Goal: Transaction & Acquisition: Purchase product/service

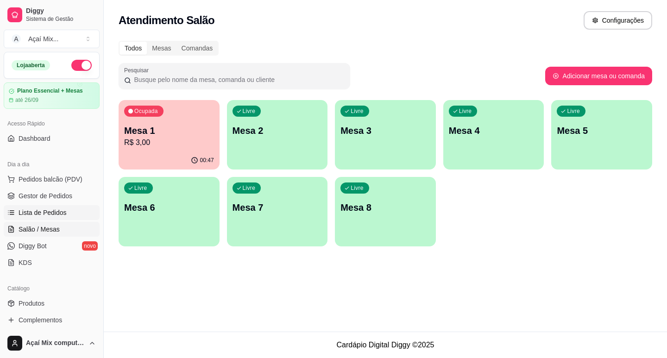
scroll to position [31, 0]
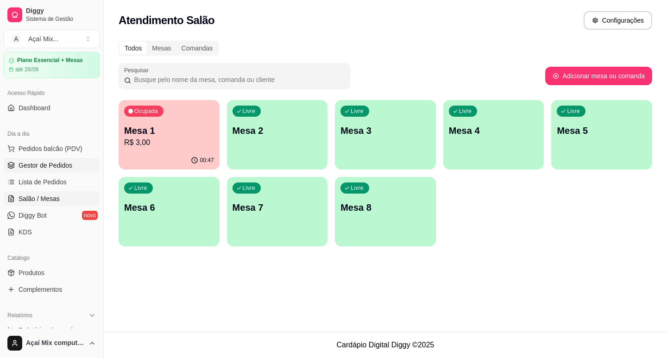
click at [66, 162] on span "Gestor de Pedidos" at bounding box center [46, 165] width 54 height 9
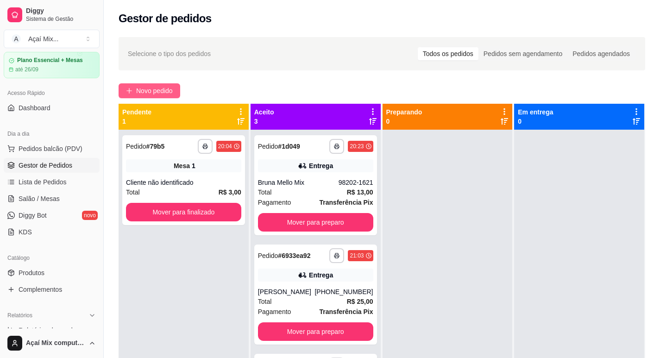
click at [179, 92] on button "Novo pedido" at bounding box center [150, 90] width 62 height 15
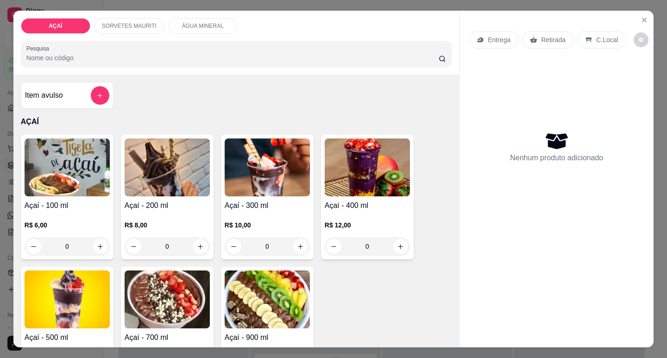
click at [258, 225] on p "R$ 10,00" at bounding box center [267, 224] width 85 height 9
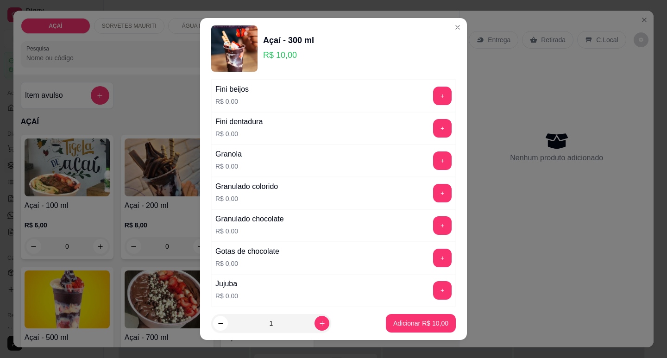
scroll to position [741, 0]
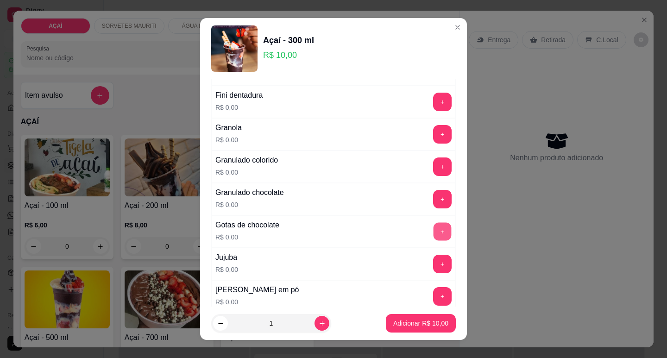
click at [433, 230] on button "+" at bounding box center [442, 231] width 18 height 18
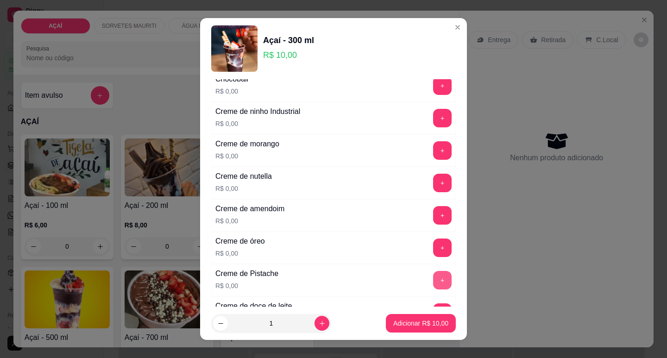
scroll to position [185, 0]
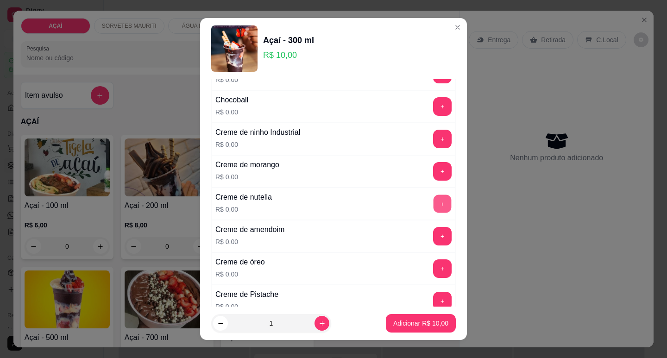
click at [433, 206] on button "+" at bounding box center [442, 204] width 18 height 18
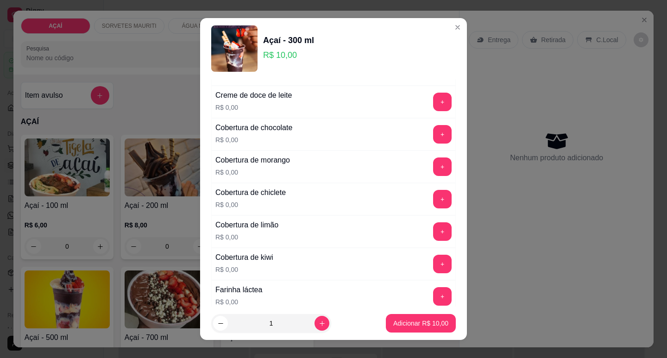
scroll to position [509, 0]
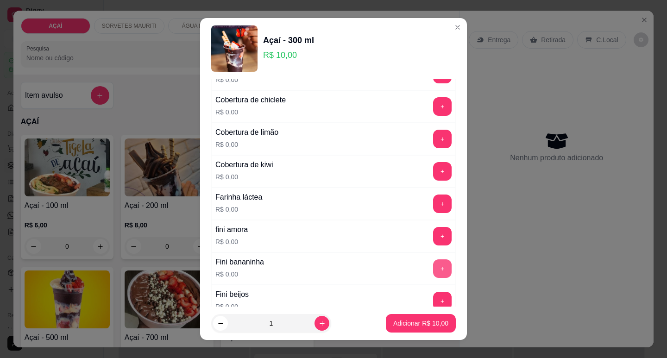
click at [433, 262] on button "+" at bounding box center [442, 268] width 19 height 19
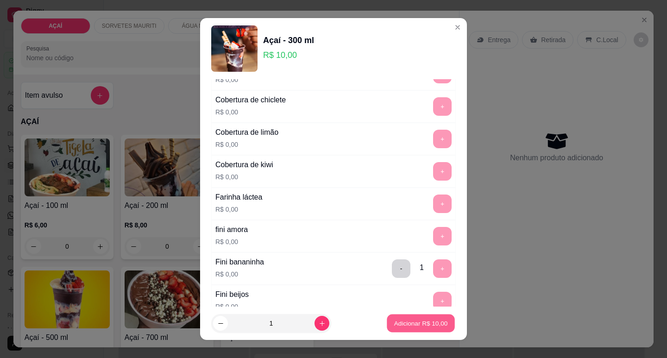
click at [431, 327] on p "Adicionar R$ 10,00" at bounding box center [421, 323] width 54 height 9
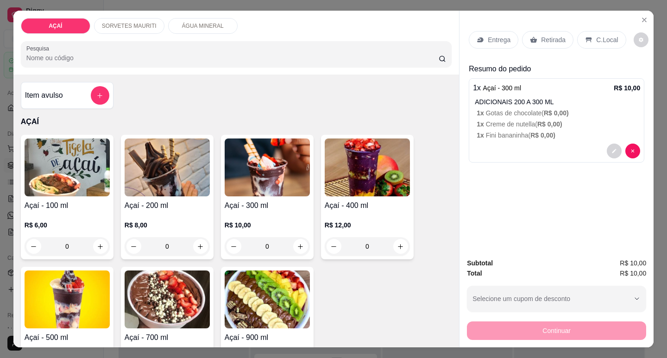
click at [259, 220] on p "R$ 10,00" at bounding box center [267, 224] width 85 height 9
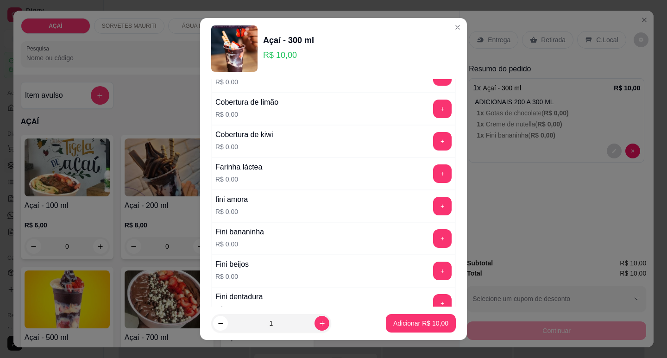
scroll to position [556, 0]
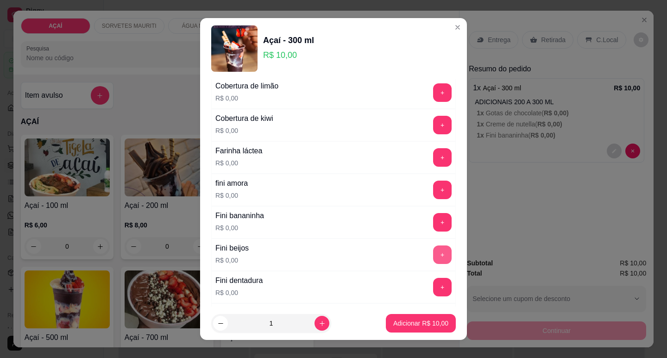
click at [433, 258] on button "+" at bounding box center [442, 254] width 19 height 19
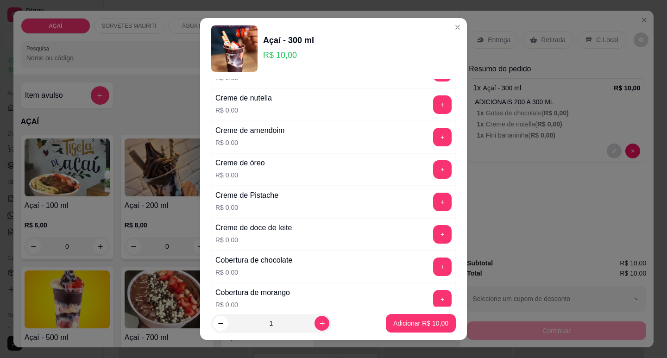
scroll to position [278, 0]
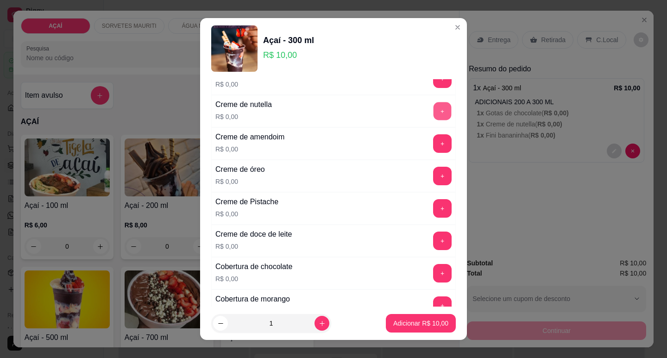
click at [433, 108] on button "+" at bounding box center [442, 111] width 18 height 18
click at [433, 178] on button "+" at bounding box center [442, 176] width 18 height 18
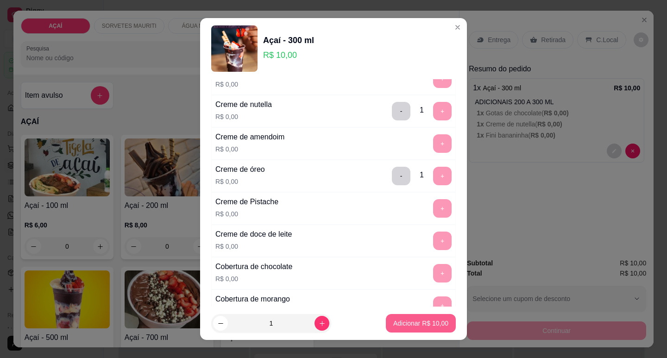
click at [414, 325] on p "Adicionar R$ 10,00" at bounding box center [420, 323] width 55 height 9
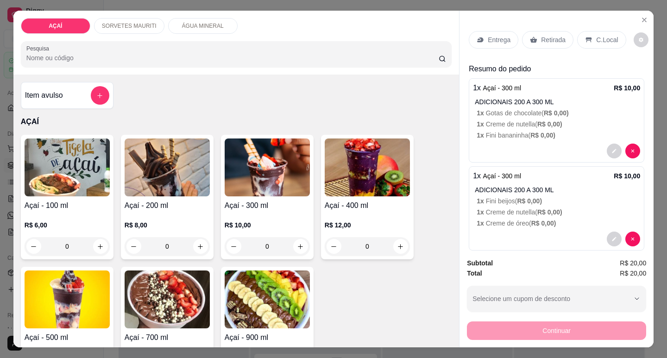
click at [504, 38] on p "Entrega" at bounding box center [499, 39] width 23 height 9
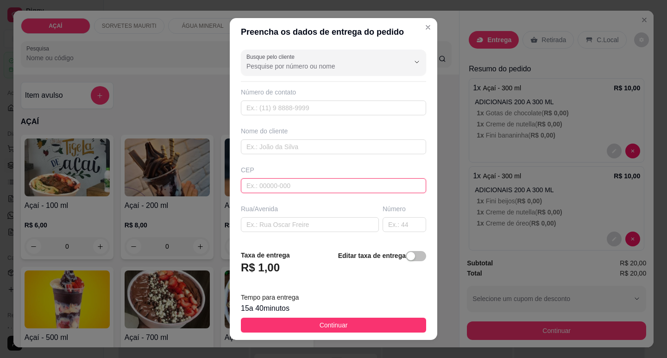
click at [316, 183] on input "text" at bounding box center [333, 185] width 185 height 15
type input "6"
type input "57520000000"
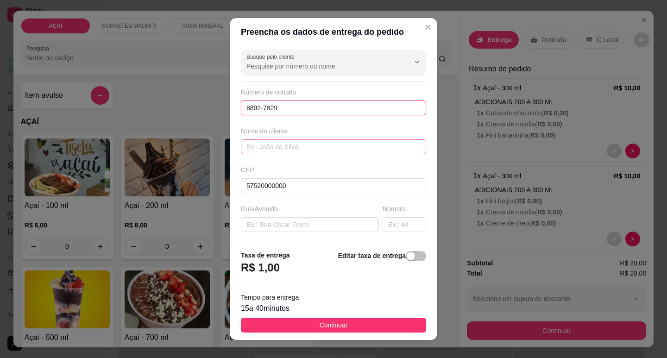
type input "8892-7829"
click at [325, 144] on input "text" at bounding box center [333, 146] width 185 height 15
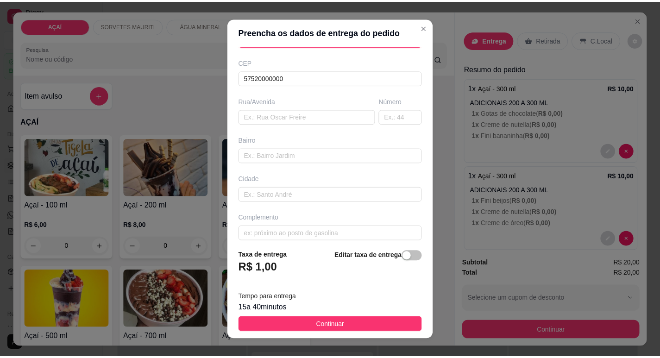
scroll to position [115, 0]
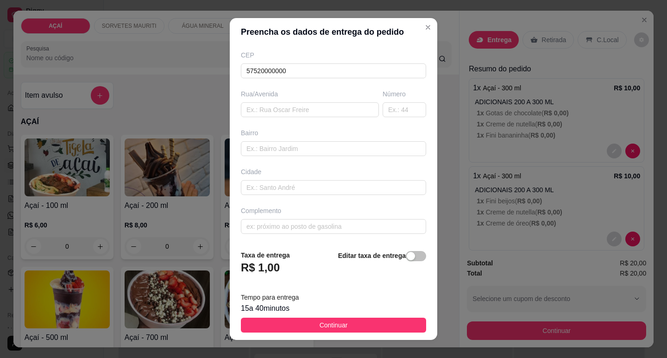
type input "~[PERSON_NAME]"
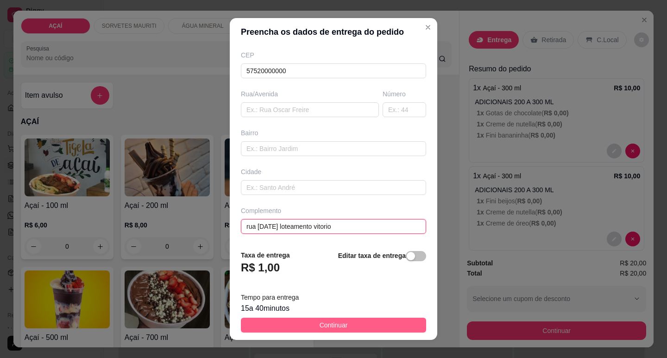
type input "rua [DATE] loteamento vitorio"
click at [305, 329] on button "Continuar" at bounding box center [333, 325] width 185 height 15
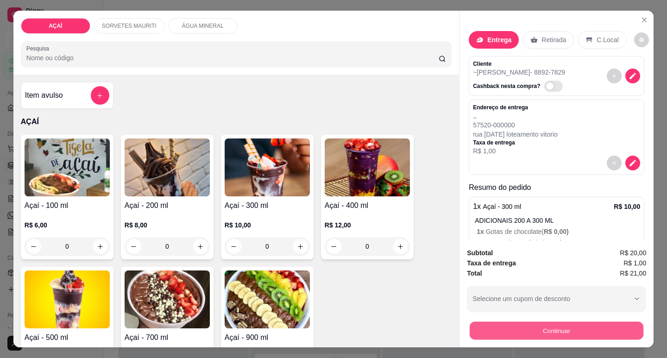
click at [478, 321] on button "Continuar" at bounding box center [557, 330] width 174 height 18
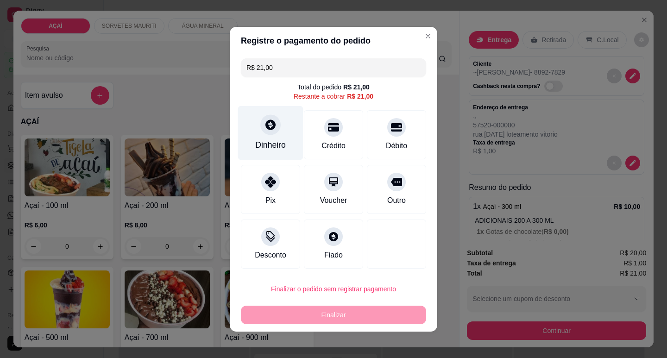
click at [285, 132] on div "Dinheiro" at bounding box center [270, 133] width 65 height 54
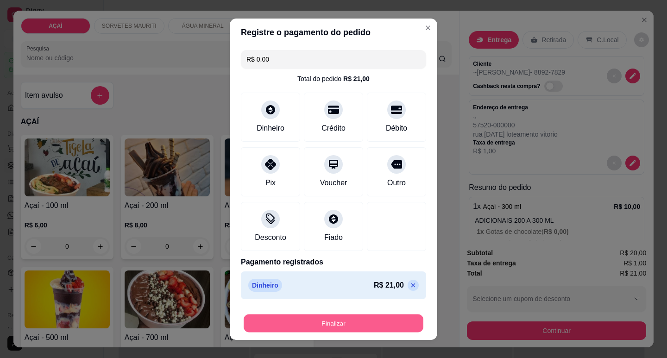
click at [372, 317] on button "Finalizar" at bounding box center [334, 323] width 180 height 18
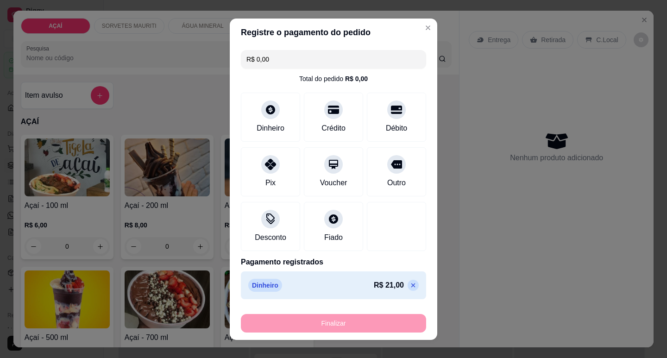
type input "-R$ 21,00"
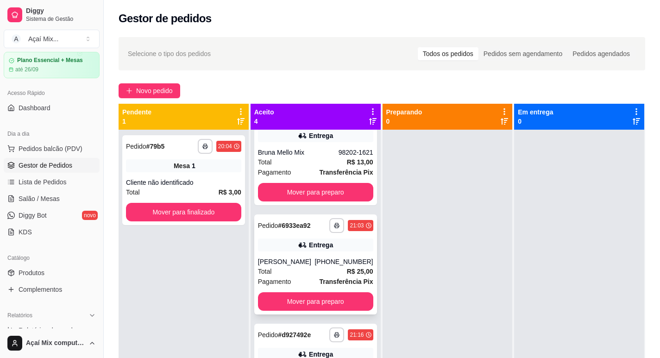
scroll to position [46, 0]
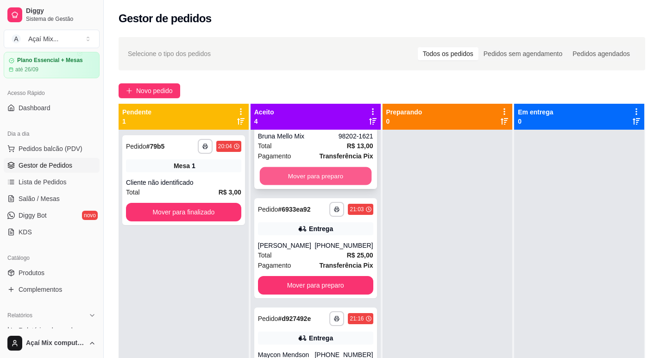
click at [303, 183] on button "Mover para preparo" at bounding box center [315, 176] width 112 height 18
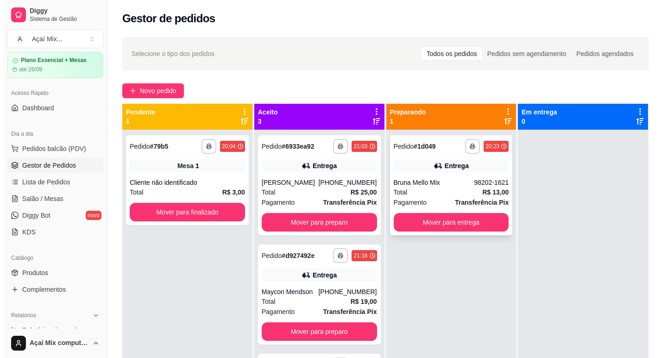
scroll to position [0, 0]
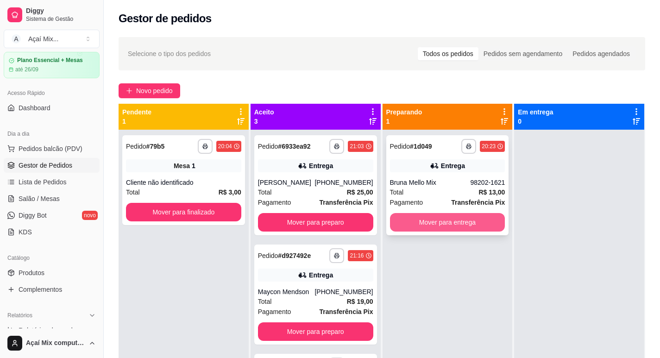
click at [452, 223] on button "Mover para entrega" at bounding box center [447, 222] width 115 height 19
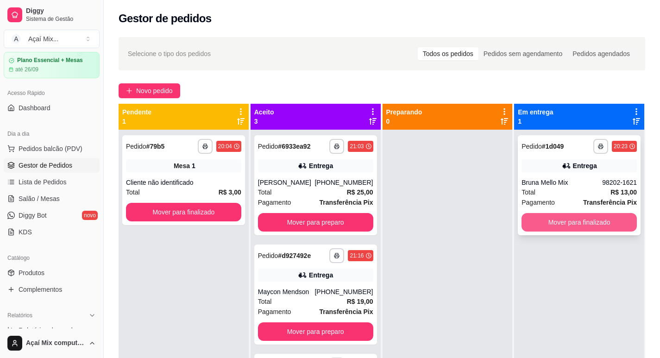
click at [584, 227] on button "Mover para finalizado" at bounding box center [578, 222] width 115 height 19
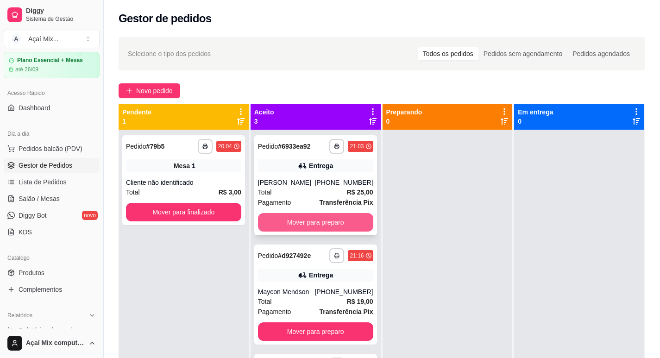
click at [316, 216] on button "Mover para preparo" at bounding box center [315, 222] width 115 height 19
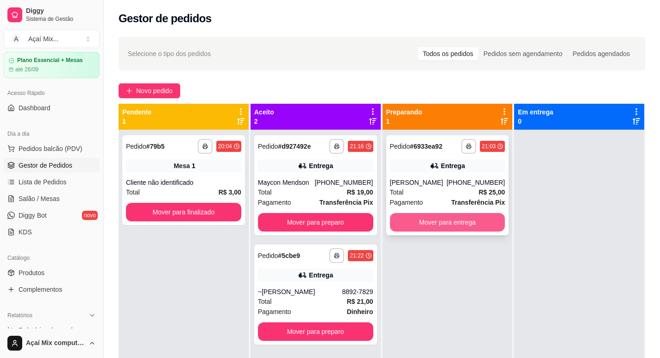
click at [436, 225] on button "Mover para entrega" at bounding box center [447, 222] width 115 height 19
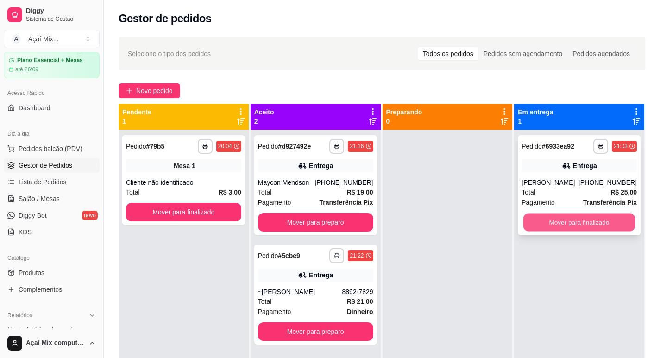
click at [610, 217] on button "Mover para finalizado" at bounding box center [579, 222] width 112 height 18
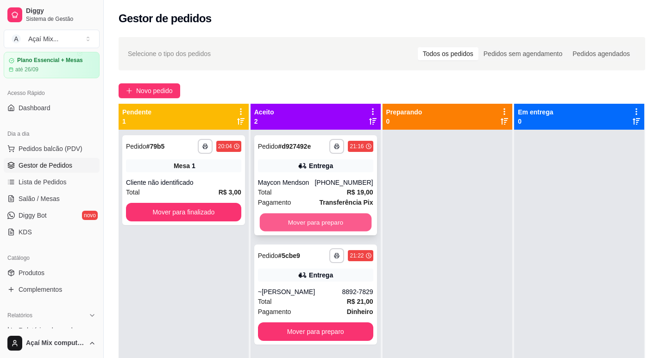
click at [305, 224] on button "Mover para preparo" at bounding box center [315, 222] width 112 height 18
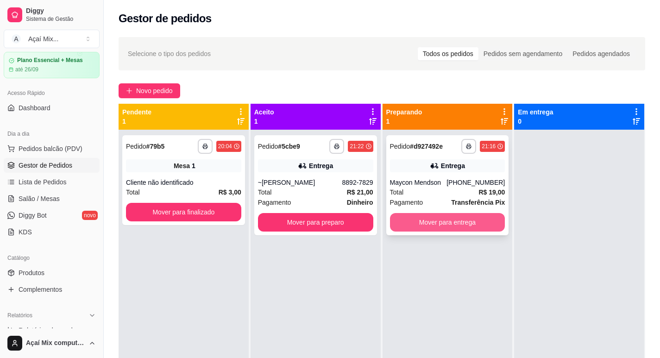
click at [443, 228] on button "Mover para entrega" at bounding box center [447, 222] width 115 height 19
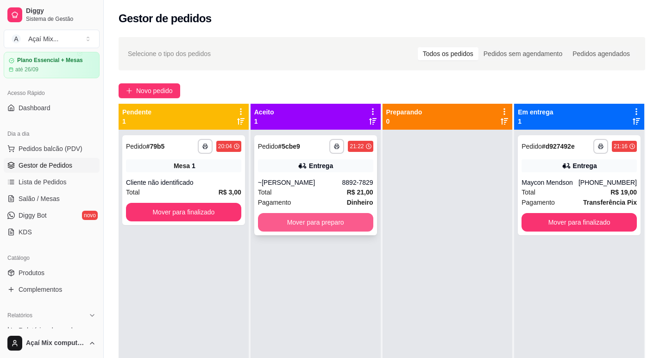
click at [356, 225] on button "Mover para preparo" at bounding box center [315, 222] width 115 height 19
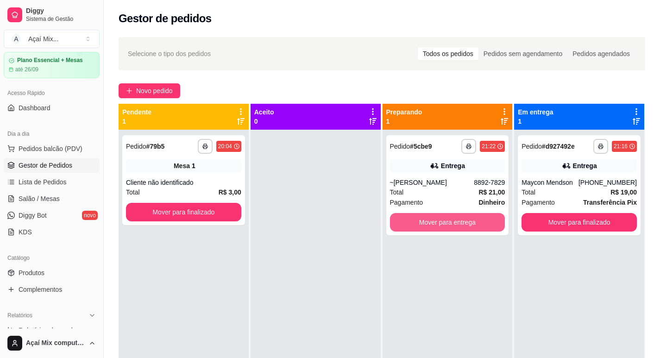
click at [438, 225] on button "Mover para entrega" at bounding box center [447, 222] width 115 height 19
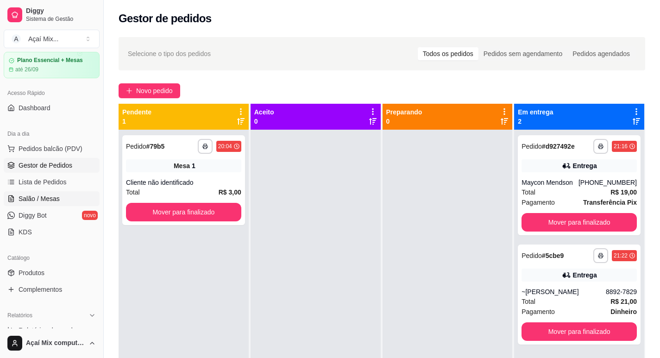
click at [46, 198] on span "Salão / Mesas" at bounding box center [39, 198] width 41 height 9
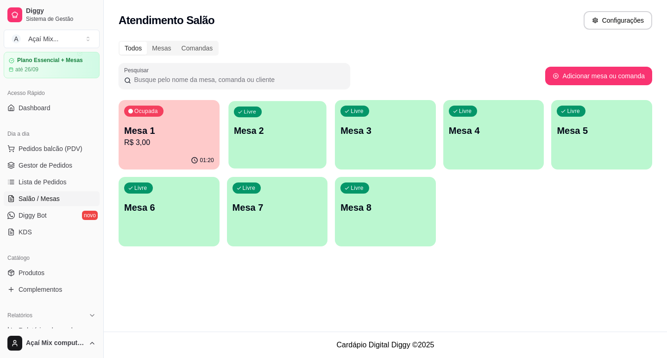
click at [264, 157] on div "Livre Mesa 2" at bounding box center [277, 129] width 98 height 56
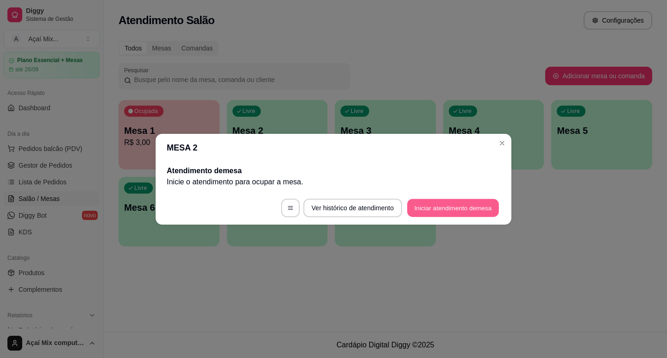
click at [437, 209] on button "Iniciar atendimento de mesa" at bounding box center [453, 208] width 92 height 18
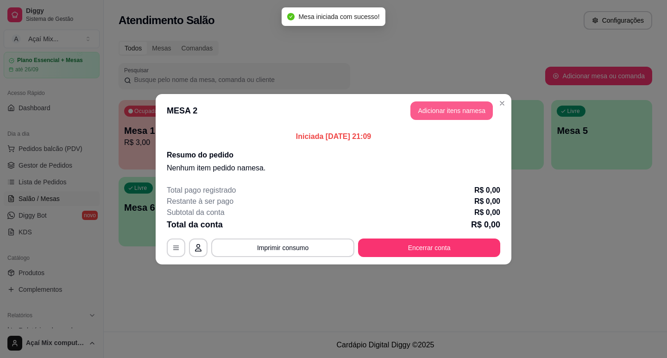
click at [441, 116] on button "Adicionar itens na mesa" at bounding box center [451, 110] width 82 height 19
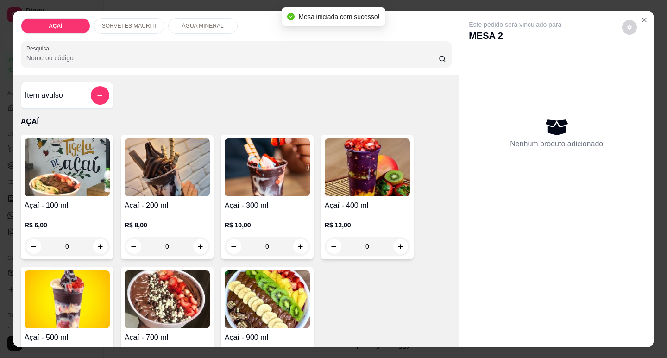
click at [249, 226] on div "R$ 10,00 0" at bounding box center [267, 237] width 85 height 35
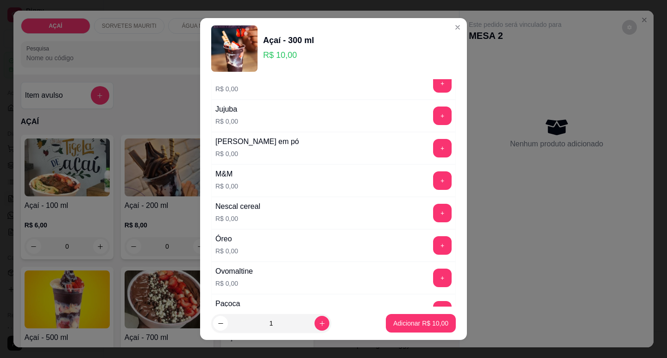
scroll to position [880, 0]
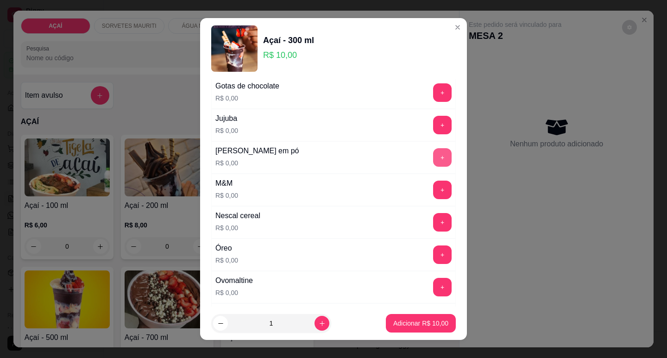
click at [433, 161] on button "+" at bounding box center [442, 157] width 19 height 19
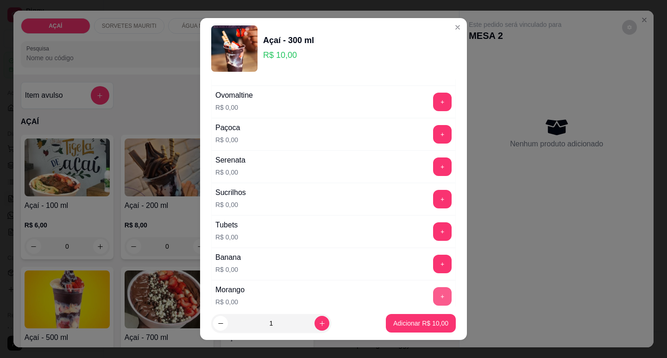
click at [433, 287] on button "+" at bounding box center [442, 296] width 19 height 19
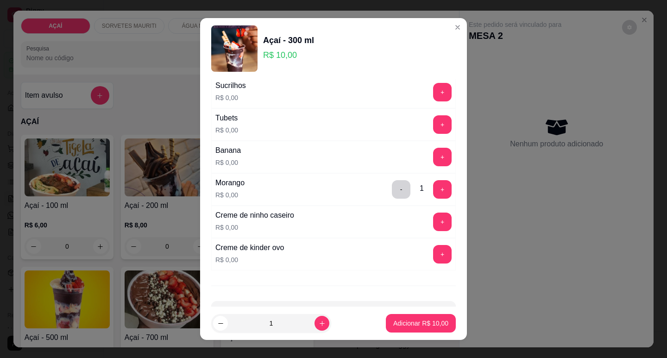
scroll to position [1205, 0]
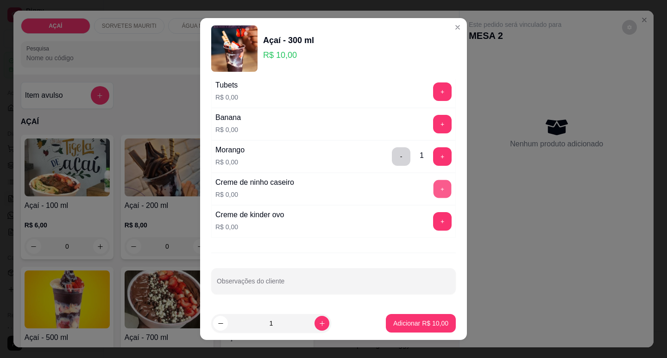
click at [433, 194] on button "+" at bounding box center [442, 189] width 18 height 18
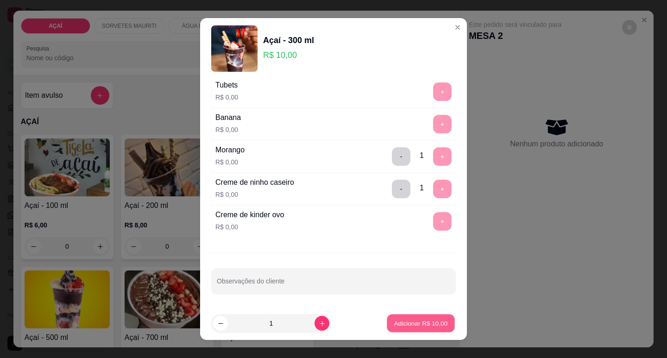
click at [435, 317] on button "Adicionar R$ 10,00" at bounding box center [421, 323] width 68 height 18
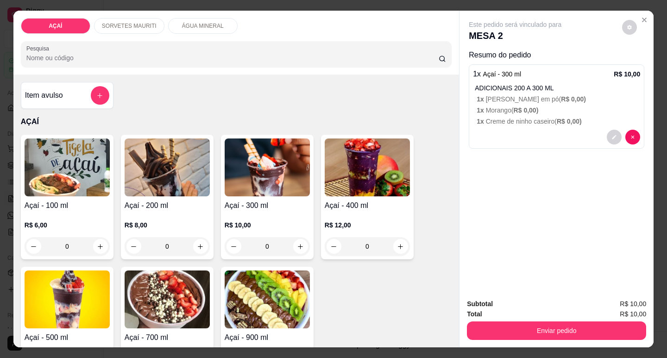
click at [231, 152] on img at bounding box center [267, 167] width 85 height 58
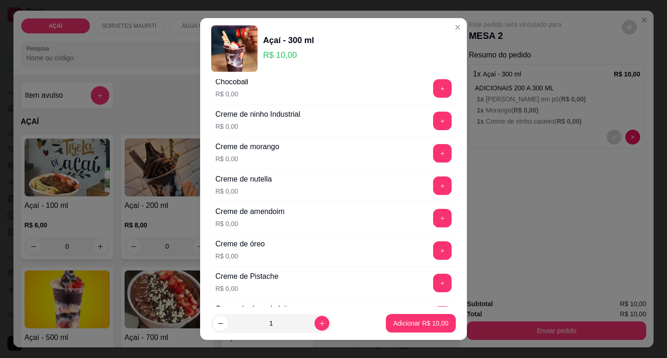
scroll to position [232, 0]
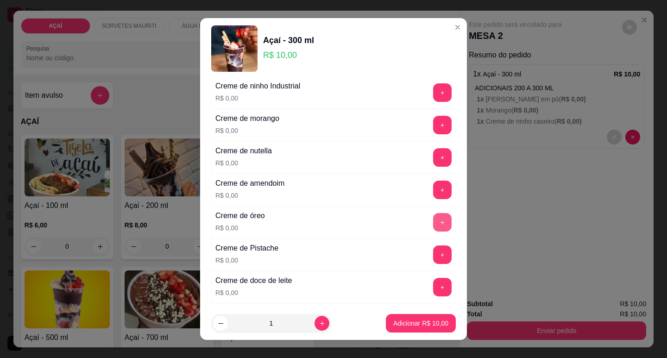
click at [433, 227] on button "+" at bounding box center [442, 222] width 19 height 19
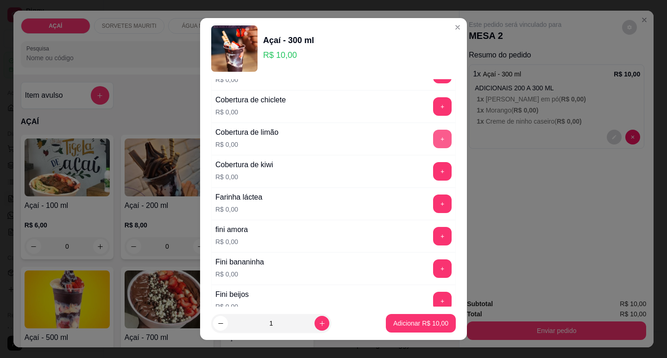
scroll to position [556, 0]
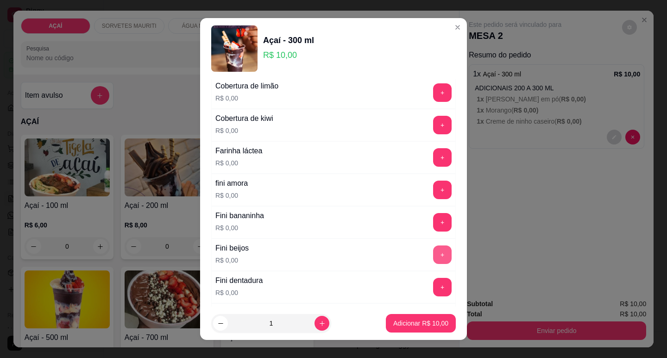
click at [433, 257] on button "+" at bounding box center [442, 254] width 19 height 19
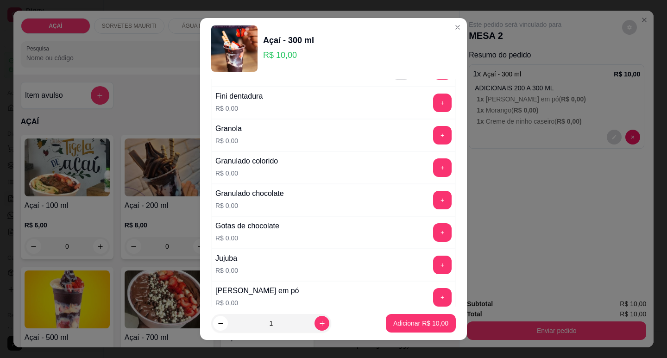
scroll to position [741, 0]
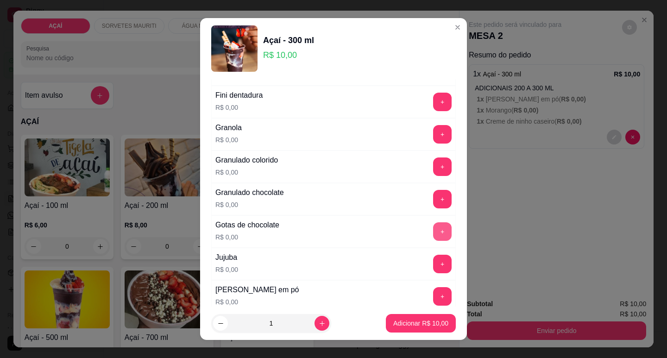
click at [433, 235] on button "+" at bounding box center [442, 231] width 19 height 19
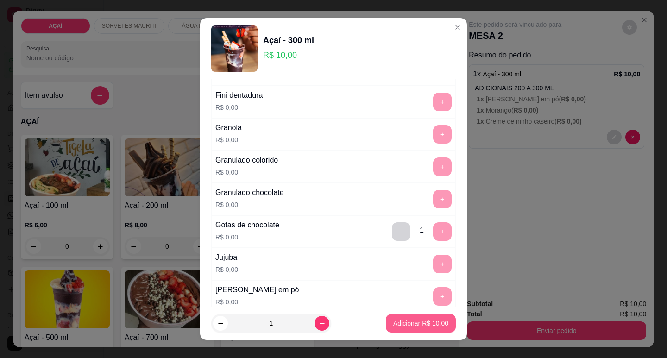
click at [434, 317] on button "Adicionar R$ 10,00" at bounding box center [421, 323] width 70 height 19
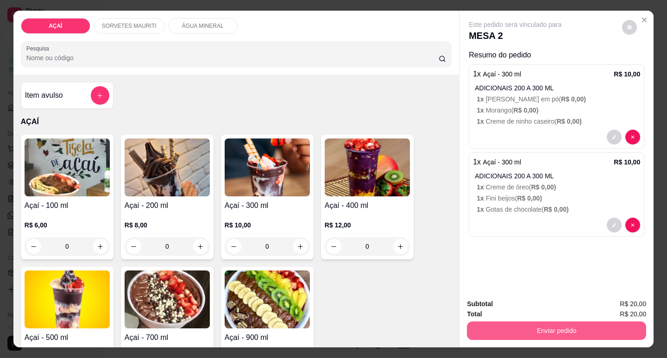
click at [481, 321] on button "Enviar pedido" at bounding box center [556, 330] width 179 height 19
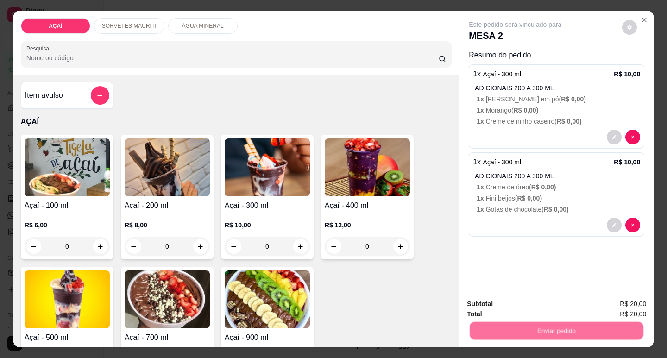
click at [488, 306] on button "Não registrar e enviar pedido" at bounding box center [526, 303] width 94 height 17
